Goal: Task Accomplishment & Management: Manage account settings

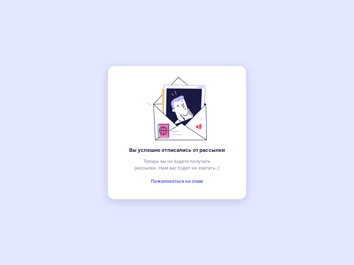
click at [177, 181] on link "Пожаловаться на спам" at bounding box center [177, 182] width 52 height 6
